Goal: Check status: Check status

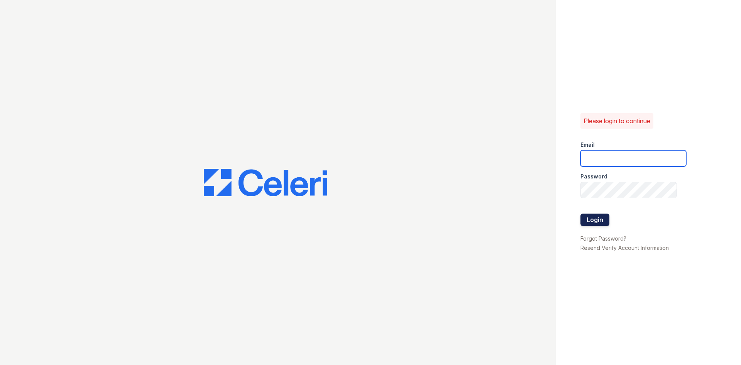
type input "[DOMAIN_NAME][EMAIL_ADDRESS][DOMAIN_NAME]"
click at [589, 217] on button "Login" at bounding box center [595, 219] width 29 height 12
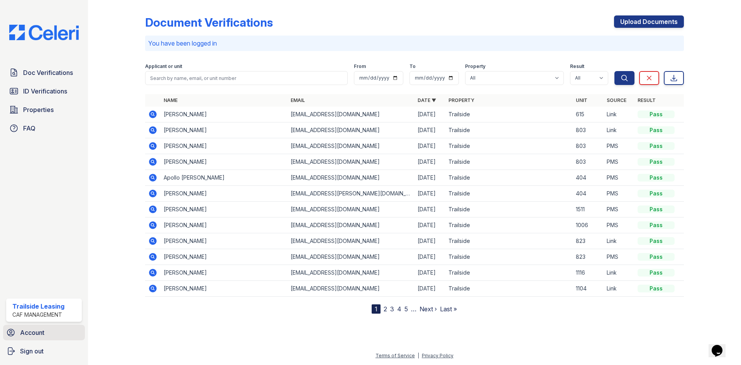
click at [41, 332] on span "Account" at bounding box center [32, 332] width 24 height 9
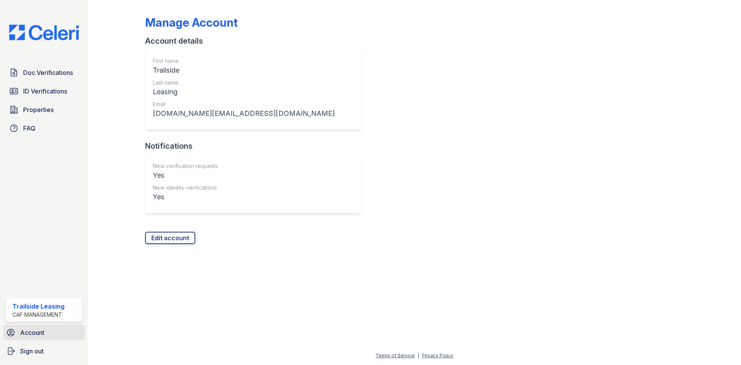
click at [41, 337] on span "Account" at bounding box center [32, 332] width 24 height 9
click at [35, 92] on span "ID Verifications" at bounding box center [45, 90] width 44 height 9
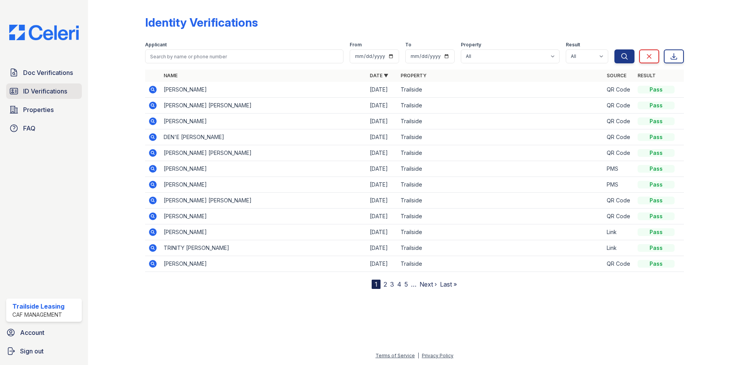
click at [50, 87] on span "ID Verifications" at bounding box center [45, 90] width 44 height 9
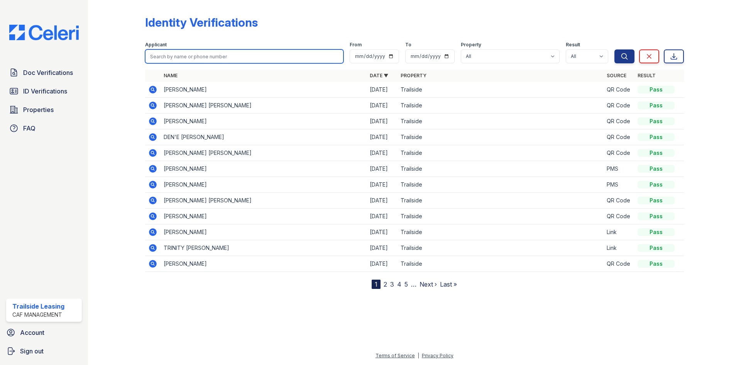
click at [154, 57] on input "search" at bounding box center [244, 56] width 198 height 14
type input "jesse"
click at [614, 49] on button "Search" at bounding box center [624, 56] width 20 height 14
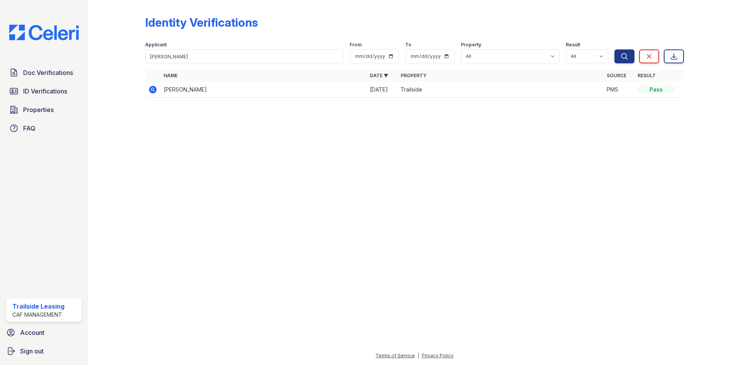
click at [158, 91] on td at bounding box center [152, 90] width 15 height 16
click at [151, 86] on icon at bounding box center [153, 90] width 8 height 8
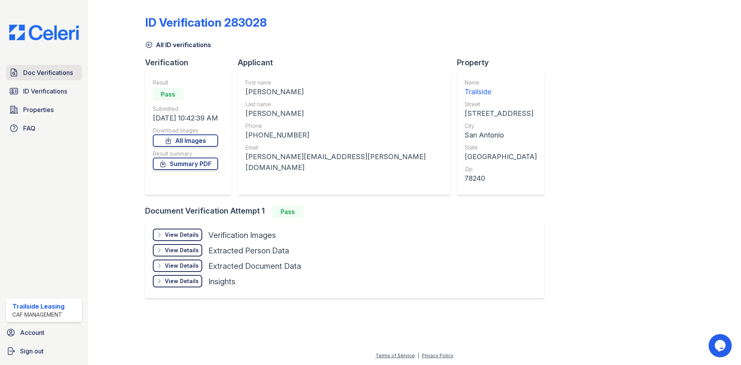
click at [52, 78] on link "Doc Verifications" at bounding box center [44, 72] width 76 height 15
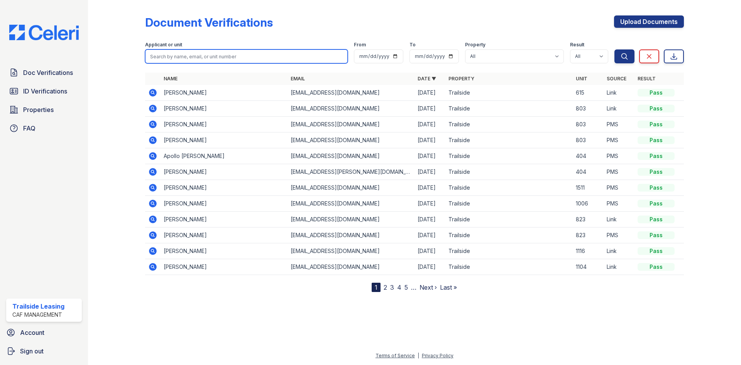
click at [171, 59] on input "search" at bounding box center [246, 56] width 203 height 14
type input "jesse"
click at [614, 49] on button "Search" at bounding box center [624, 56] width 20 height 14
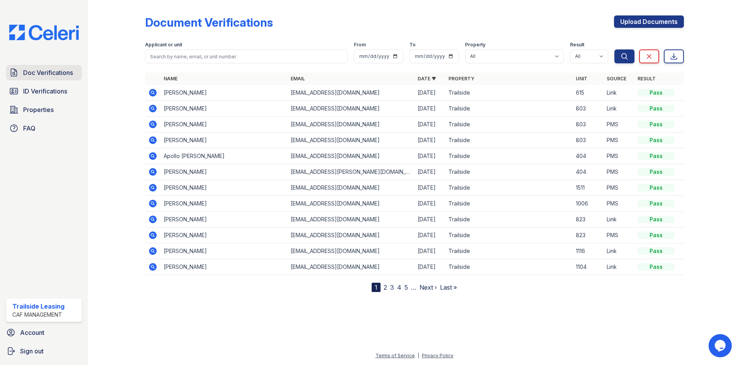
click at [53, 75] on span "Doc Verifications" at bounding box center [48, 72] width 50 height 9
